Goal: Check status

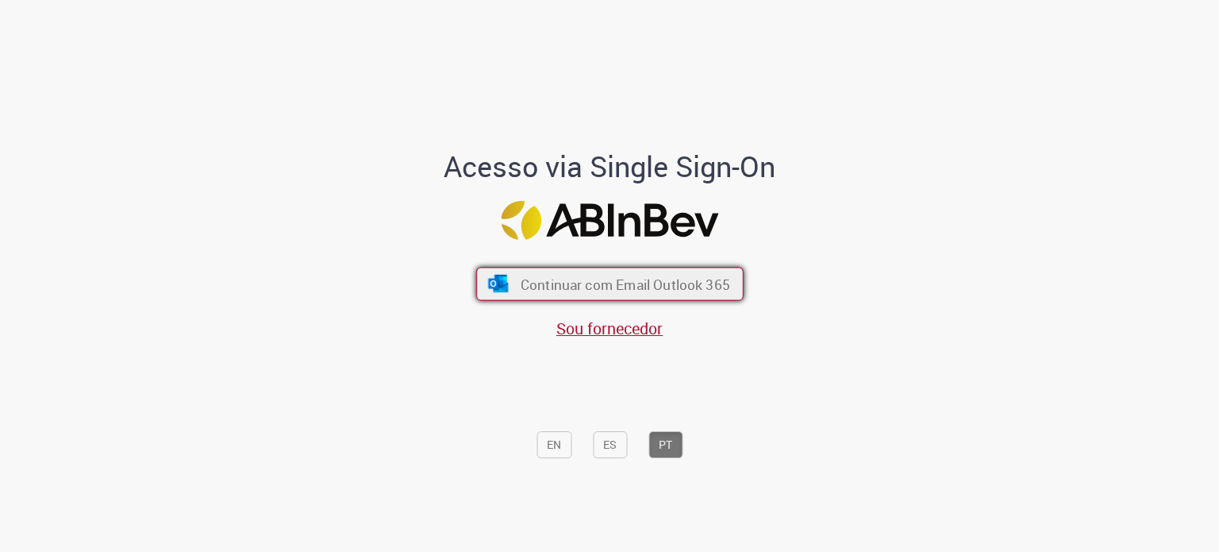
click at [618, 280] on span "Continuar com Email Outlook 365" at bounding box center [625, 284] width 210 height 18
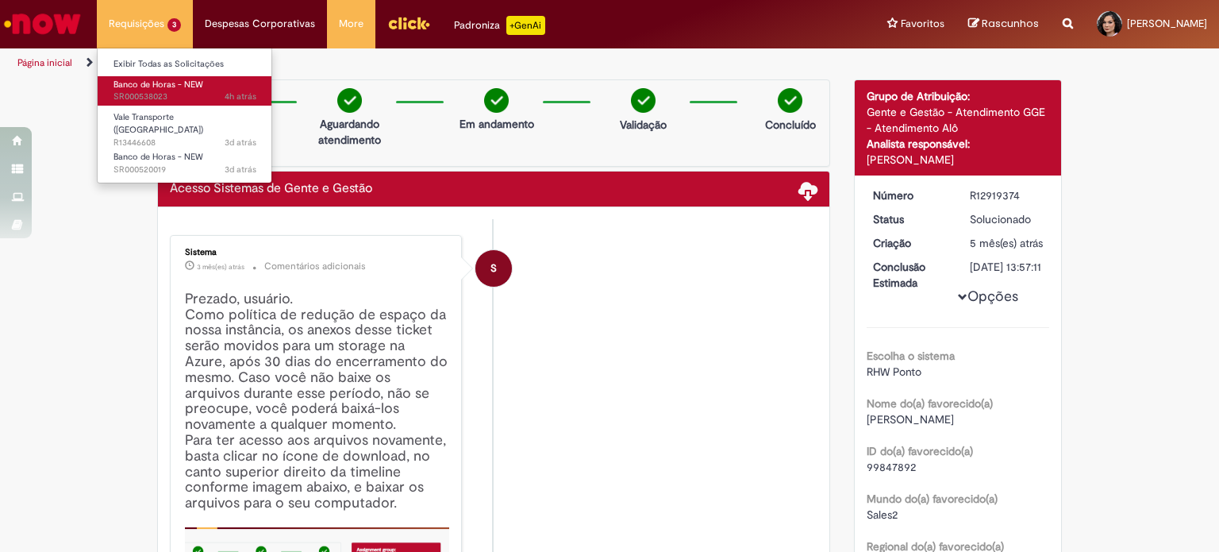
click at [156, 90] on span "4h atrás 4 horas atrás SR000538023" at bounding box center [185, 96] width 143 height 13
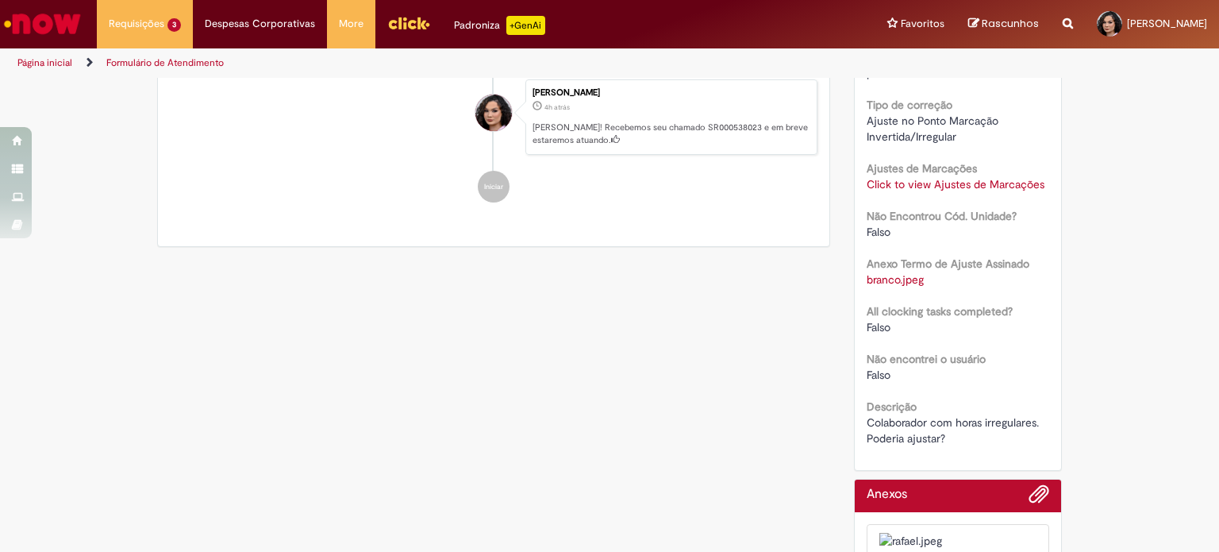
scroll to position [318, 0]
